Goal: Task Accomplishment & Management: Manage account settings

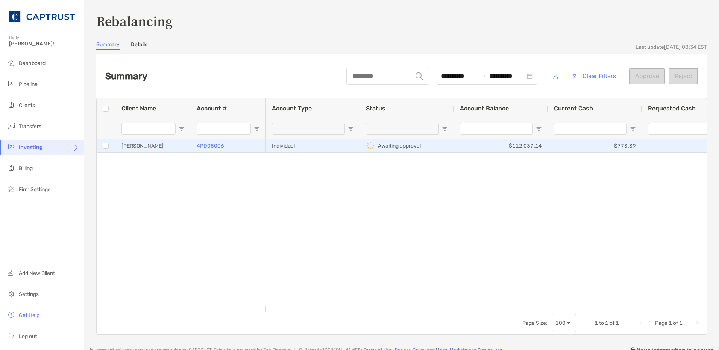
click at [159, 147] on div "[PERSON_NAME]" at bounding box center [152, 145] width 75 height 13
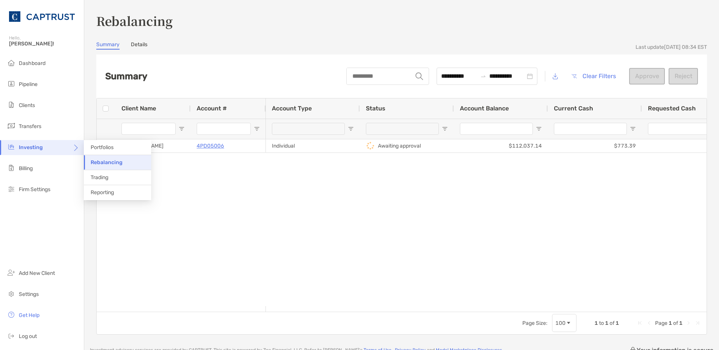
drag, startPoint x: 251, startPoint y: 237, endPoint x: 129, endPoint y: 168, distance: 139.5
click at [245, 235] on div "[PERSON_NAME] 4PD05006 Individual Awaiting approval $112,037.14 $773.39 $0.00 $…" at bounding box center [402, 222] width 610 height 167
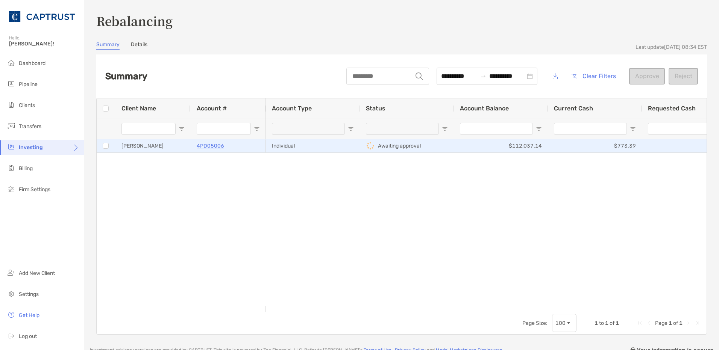
click at [109, 147] on div at bounding box center [106, 146] width 7 height 12
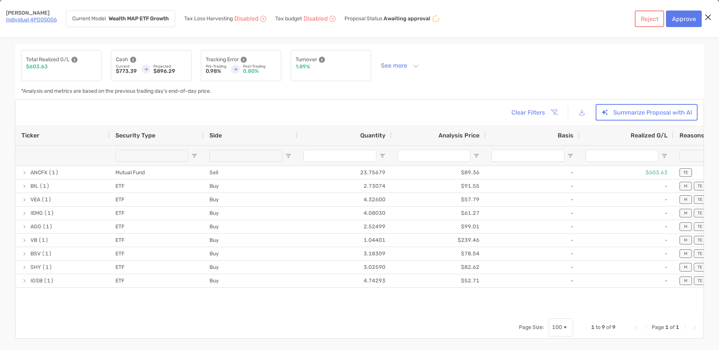
click at [104, 147] on div "[object Object]" at bounding box center [62, 155] width 94 height 20
click at [619, 112] on button "Summarize Proposal with AI" at bounding box center [646, 112] width 102 height 17
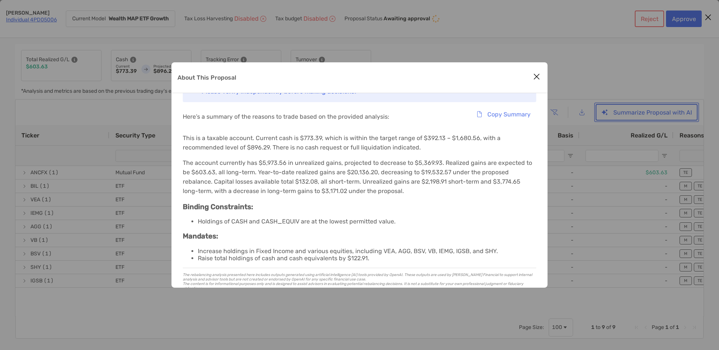
scroll to position [68, 0]
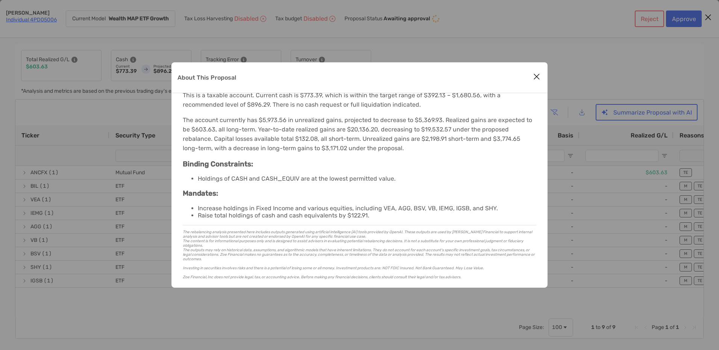
click at [533, 81] on button "Close modal" at bounding box center [536, 76] width 11 height 11
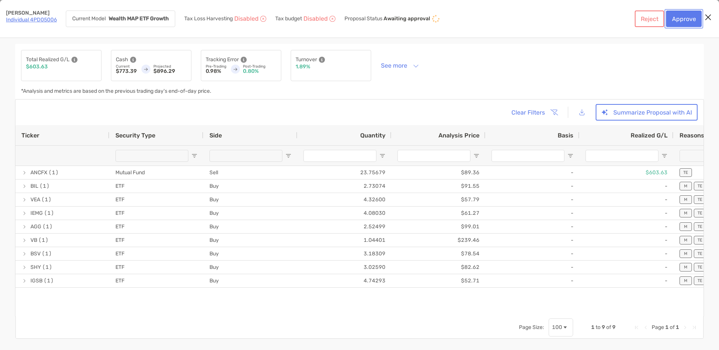
click at [679, 24] on button "Approve" at bounding box center [684, 19] width 36 height 17
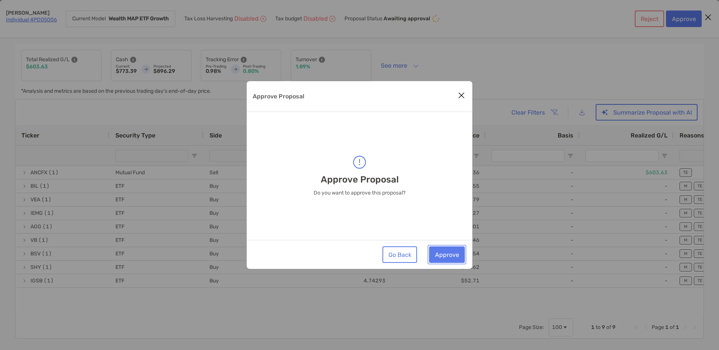
click at [443, 257] on button "Approve" at bounding box center [447, 255] width 36 height 17
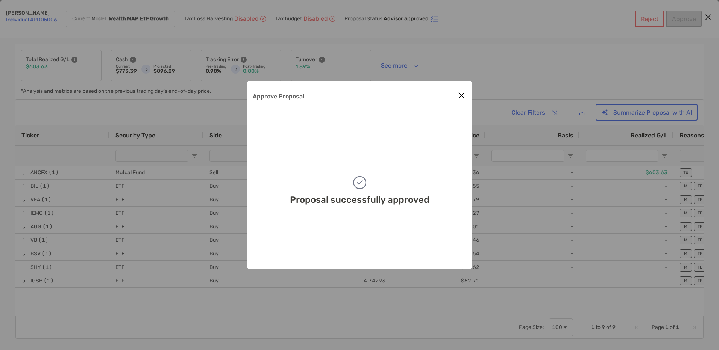
click at [462, 91] on icon "Close modal" at bounding box center [461, 95] width 7 height 9
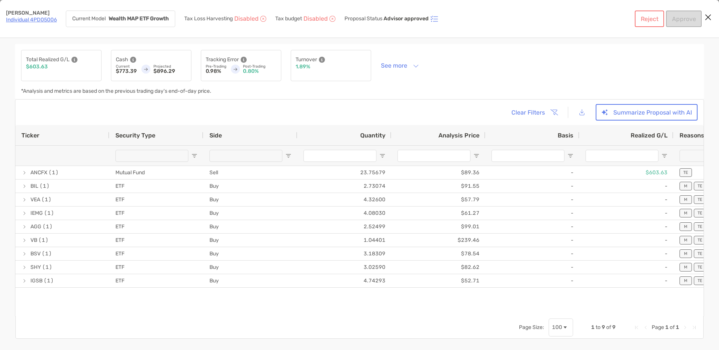
click at [18, 18] on link "Individual 4PD05006" at bounding box center [31, 20] width 51 height 6
